Goal: Check status: Check status

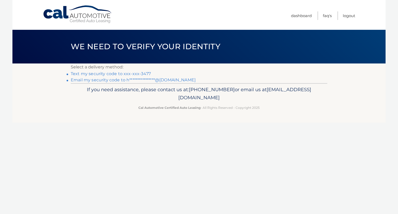
click at [140, 73] on link "Text my security code to xxx-xxx-3477" at bounding box center [111, 73] width 80 height 5
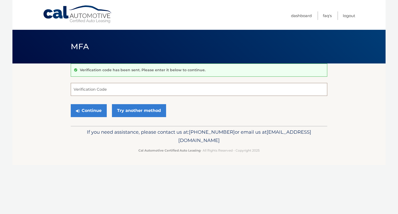
click at [89, 90] on input "Verification Code" at bounding box center [199, 89] width 257 height 13
type input "728836"
click at [71, 104] on button "Continue" at bounding box center [89, 110] width 36 height 13
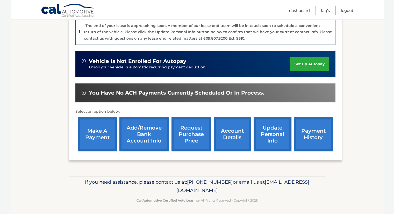
scroll to position [131, 0]
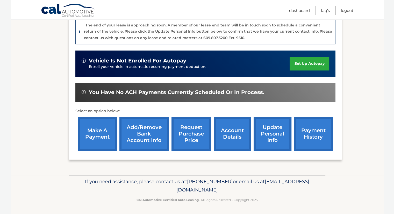
click at [233, 133] on link "account details" at bounding box center [232, 134] width 37 height 34
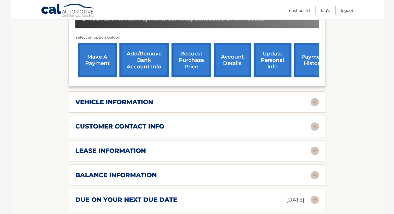
scroll to position [213, 0]
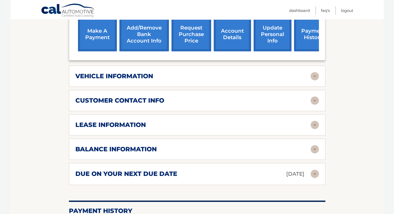
click at [142, 97] on h2 "customer contact info" at bounding box center [119, 101] width 89 height 8
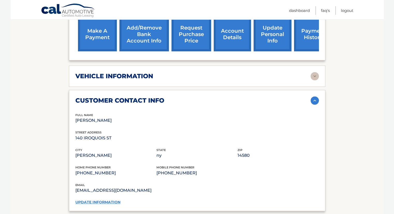
click at [142, 97] on h2 "customer contact info" at bounding box center [119, 101] width 89 height 8
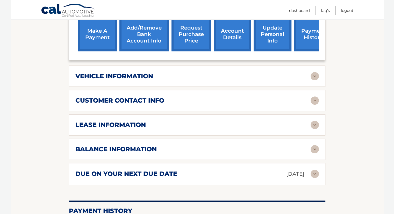
click at [140, 121] on h2 "lease information" at bounding box center [110, 125] width 70 height 8
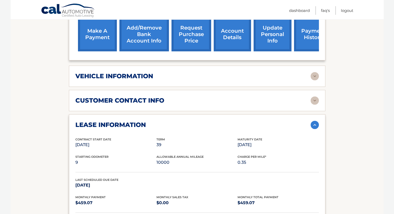
click at [140, 121] on h2 "lease information" at bounding box center [110, 125] width 70 height 8
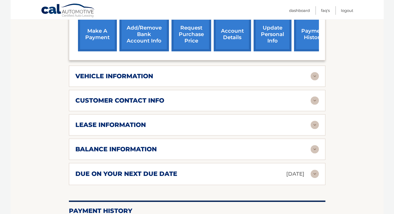
click at [139, 145] on h2 "balance information" at bounding box center [115, 149] width 81 height 8
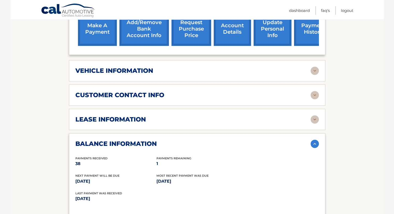
scroll to position [129, 0]
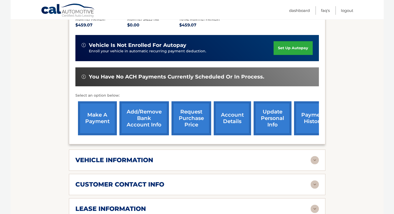
click at [228, 114] on link "account details" at bounding box center [232, 118] width 37 height 34
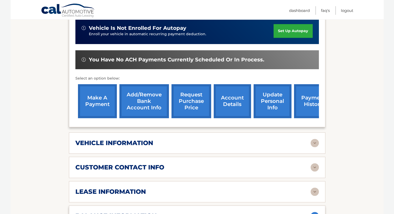
scroll to position [155, 0]
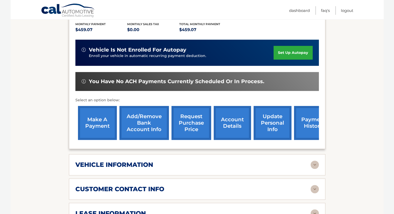
scroll to position [130, 0]
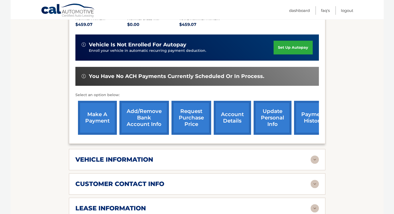
click at [228, 114] on link "account details" at bounding box center [232, 118] width 37 height 34
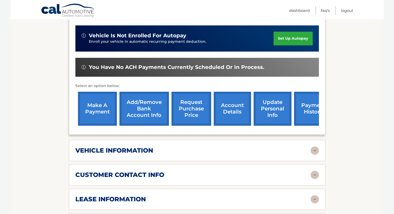
scroll to position [155, 0]
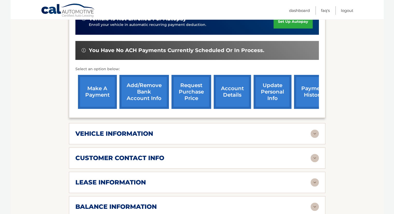
click at [308, 82] on link "payment history" at bounding box center [313, 92] width 39 height 34
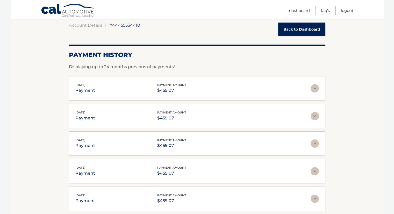
scroll to position [125, 0]
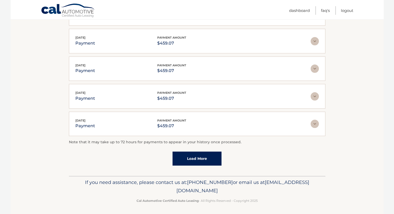
click at [199, 162] on link "Load More" at bounding box center [197, 159] width 49 height 14
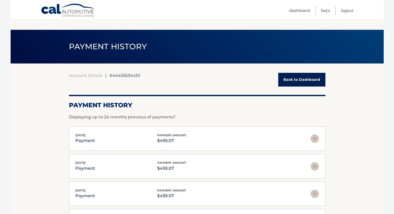
scroll to position [0, 0]
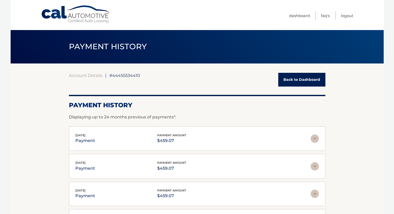
click at [286, 77] on link "Back to Dashboard" at bounding box center [301, 80] width 47 height 14
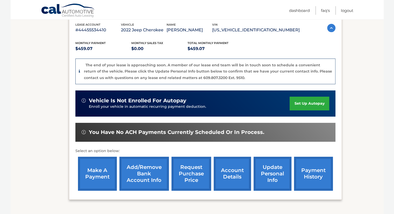
scroll to position [104, 0]
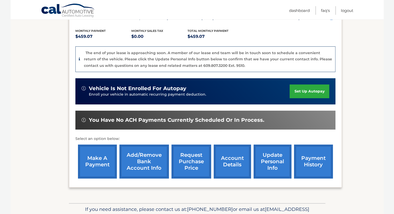
click at [232, 163] on link "account details" at bounding box center [232, 162] width 37 height 34
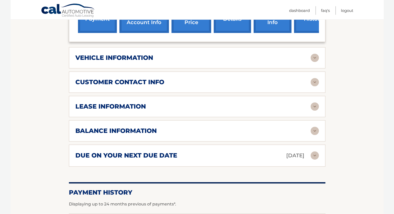
scroll to position [233, 0]
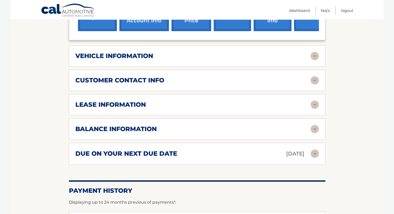
click at [87, 125] on h2 "balance information" at bounding box center [115, 129] width 81 height 8
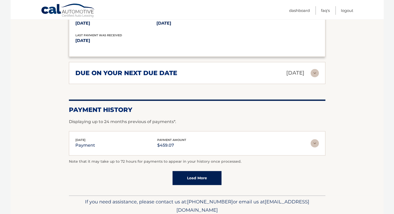
scroll to position [388, 0]
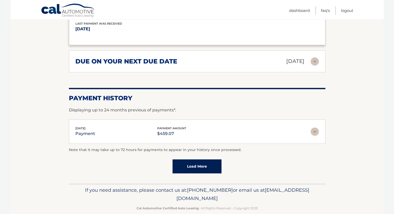
click at [313, 127] on img at bounding box center [315, 131] width 8 height 8
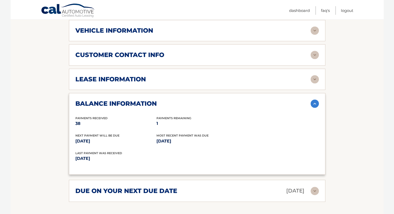
scroll to position [233, 0]
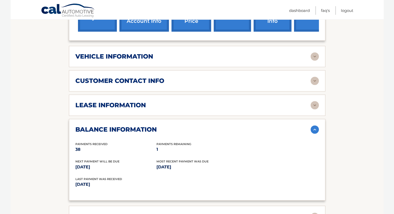
click at [91, 101] on h2 "lease information" at bounding box center [110, 105] width 70 height 8
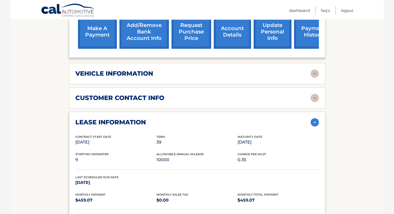
scroll to position [207, 0]
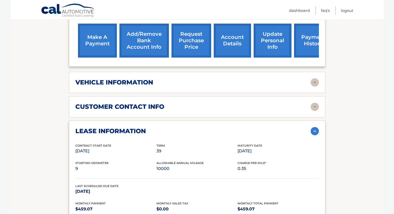
click at [102, 103] on h2 "customer contact info" at bounding box center [119, 107] width 89 height 8
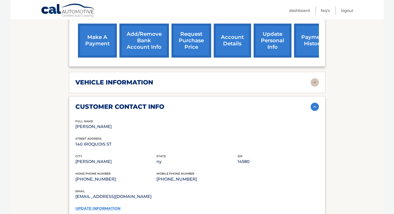
click at [104, 79] on h2 "vehicle information" at bounding box center [114, 83] width 78 height 8
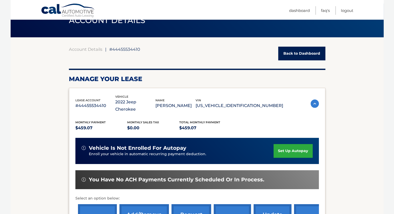
scroll to position [0, 0]
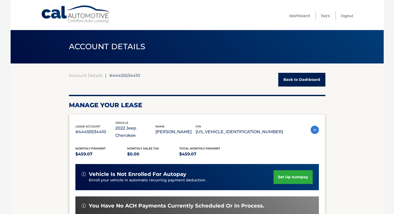
click at [295, 78] on link "Back to Dashboard" at bounding box center [301, 80] width 47 height 14
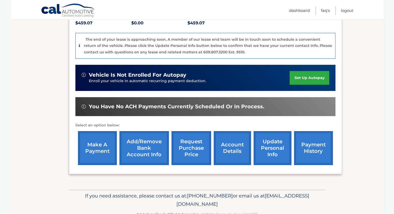
scroll to position [130, 0]
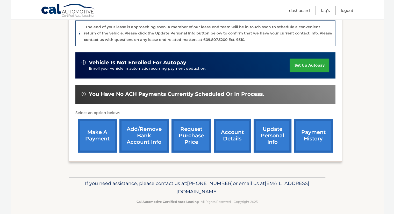
click at [203, 93] on span "You have no ACH payments currently scheduled or in process." at bounding box center [176, 94] width 175 height 6
click at [229, 137] on link "account details" at bounding box center [232, 136] width 37 height 34
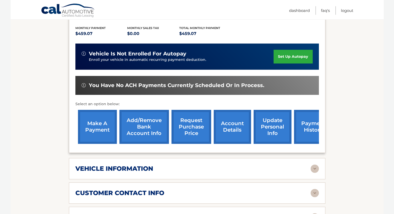
scroll to position [130, 0]
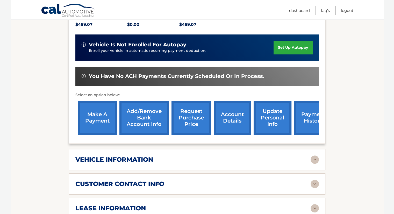
click at [315, 155] on img at bounding box center [315, 159] width 8 height 8
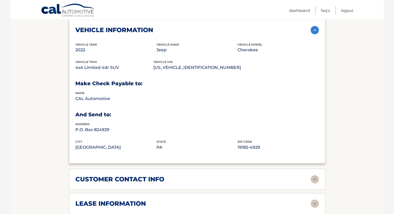
scroll to position [285, 0]
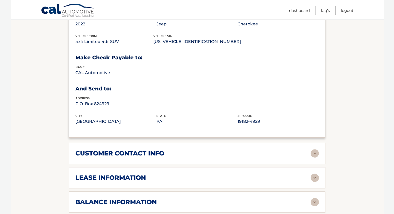
click at [317, 149] on img at bounding box center [315, 153] width 8 height 8
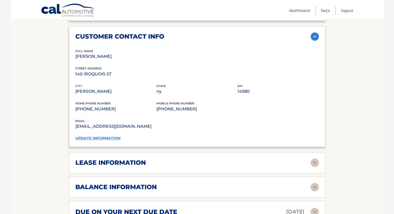
scroll to position [415, 0]
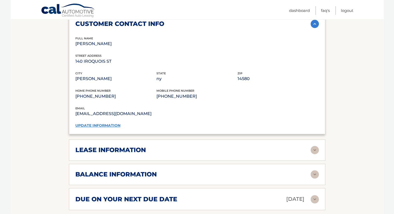
click at [312, 146] on img at bounding box center [315, 150] width 8 height 8
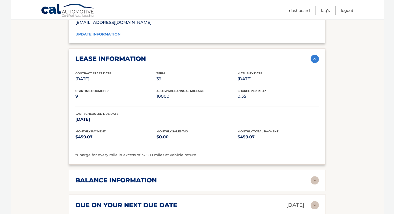
scroll to position [518, 0]
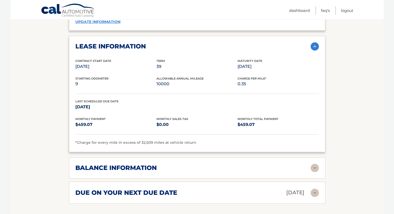
click at [316, 164] on img at bounding box center [315, 168] width 8 height 8
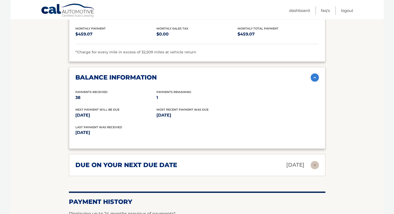
scroll to position [622, 0]
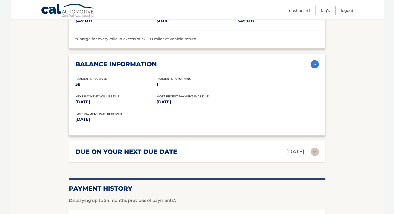
click at [316, 148] on img at bounding box center [315, 152] width 8 height 8
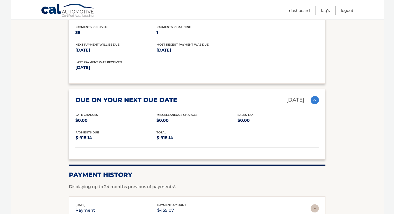
scroll to position [700, 0]
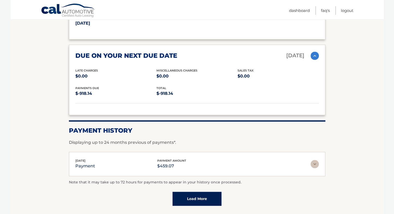
scroll to position [748, 0]
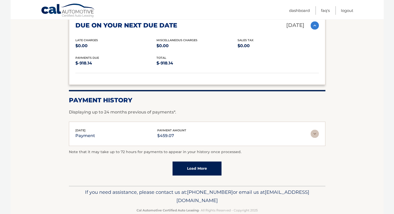
drag, startPoint x: 152, startPoint y: 189, endPoint x: 244, endPoint y: 189, distance: 92.2
click at [244, 189] on p "If you need assistance, please contact us at: [PHONE_NUMBER] or email us at [EM…" at bounding box center [197, 196] width 250 height 17
copy span "[EMAIL_ADDRESS][DOMAIN_NAME]"
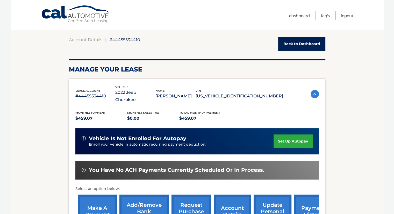
scroll to position [0, 0]
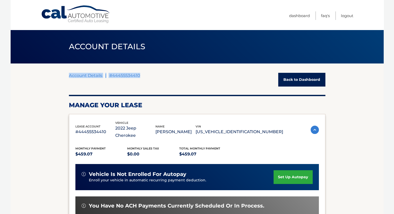
drag, startPoint x: 140, startPoint y: 75, endPoint x: 67, endPoint y: 75, distance: 73.6
copy div "Account Details | #44455534410"
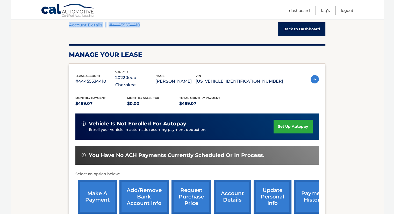
scroll to position [50, 0]
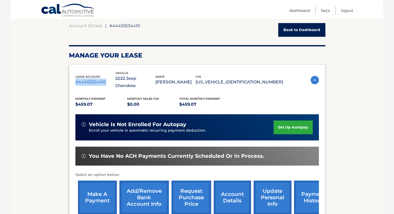
drag, startPoint x: 108, startPoint y: 80, endPoint x: 75, endPoint y: 79, distance: 33.2
click at [75, 79] on p "#44455534410" at bounding box center [95, 82] width 40 height 7
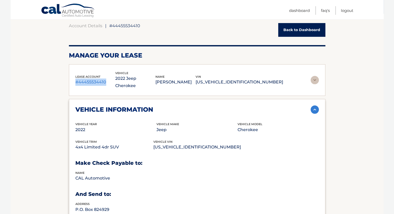
copy p "#44455534410"
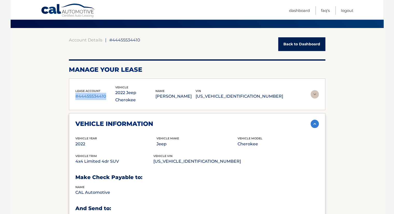
scroll to position [24, 0]
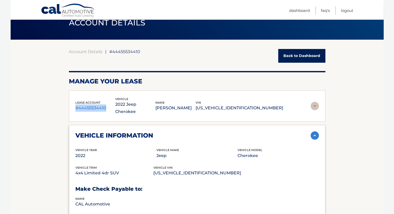
click at [316, 102] on img at bounding box center [315, 106] width 8 height 8
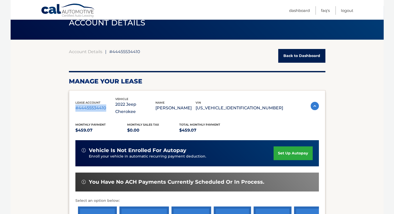
scroll to position [50, 0]
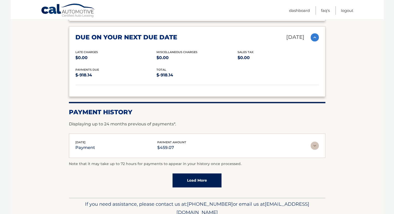
scroll to position [748, 0]
